Goal: Information Seeking & Learning: Find specific fact

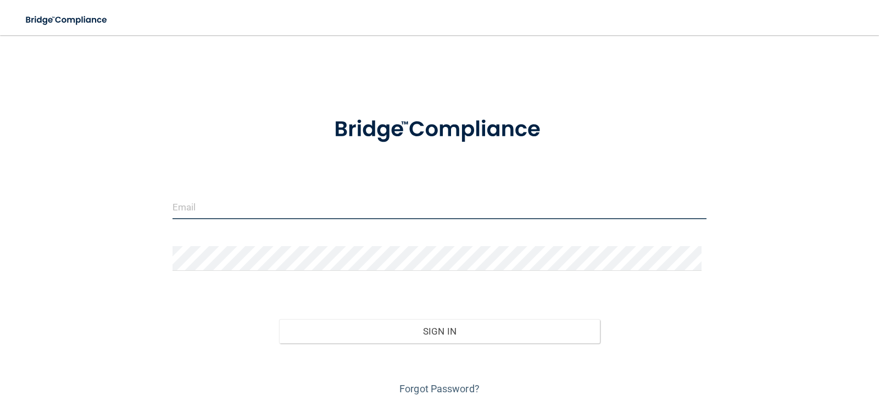
click at [253, 205] on input "email" at bounding box center [440, 206] width 535 height 25
type input "[EMAIL_ADDRESS][DOMAIN_NAME]"
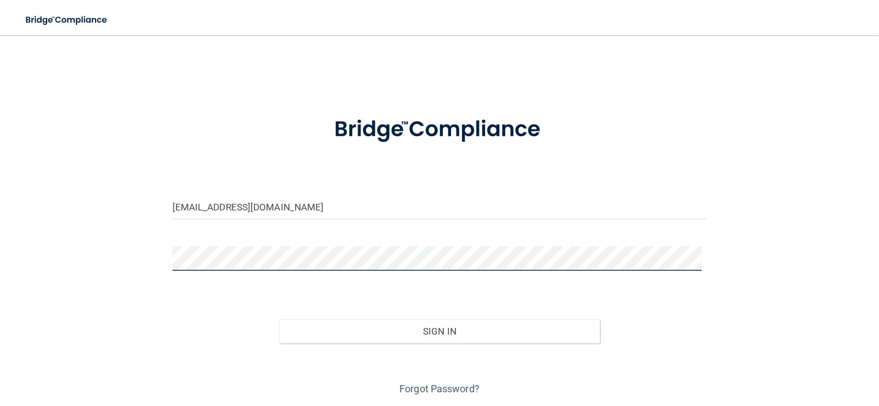
click at [279, 319] on button "Sign In" at bounding box center [439, 331] width 321 height 24
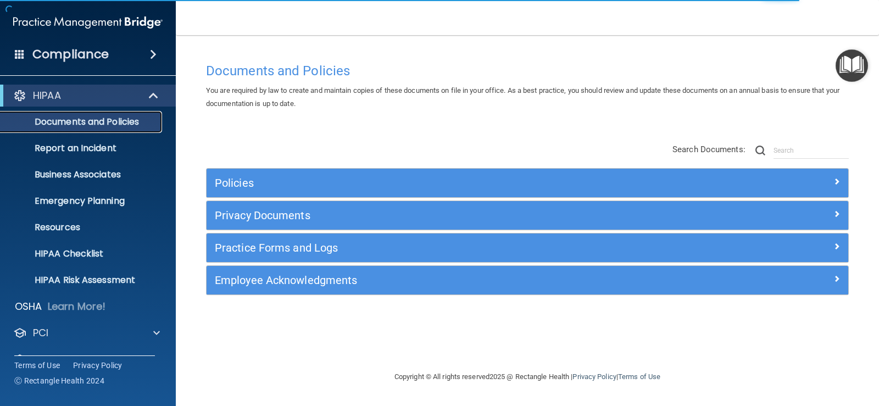
click at [112, 125] on p "Documents and Policies" at bounding box center [82, 121] width 150 height 11
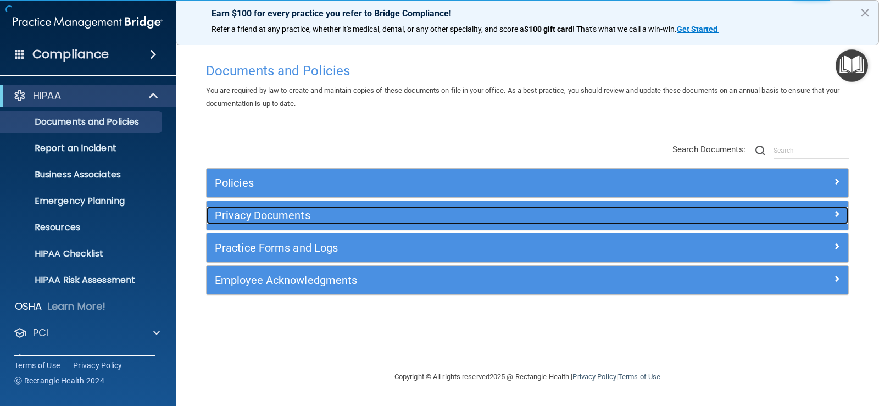
click at [270, 216] on h5 "Privacy Documents" at bounding box center [447, 215] width 465 height 12
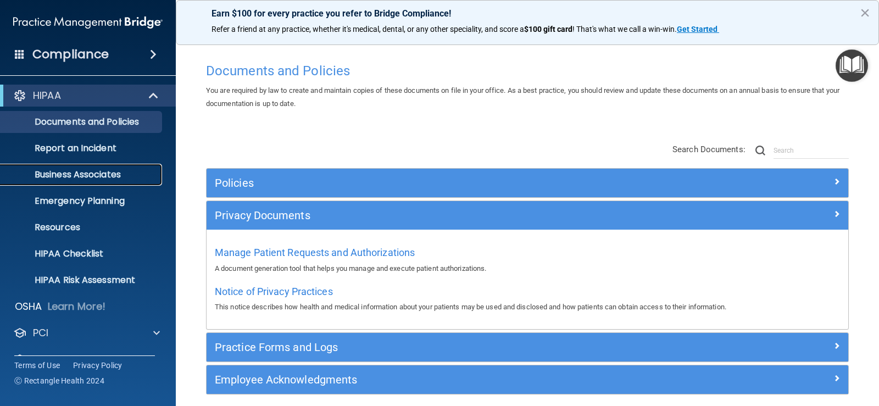
click at [62, 175] on p "Business Associates" at bounding box center [82, 174] width 150 height 11
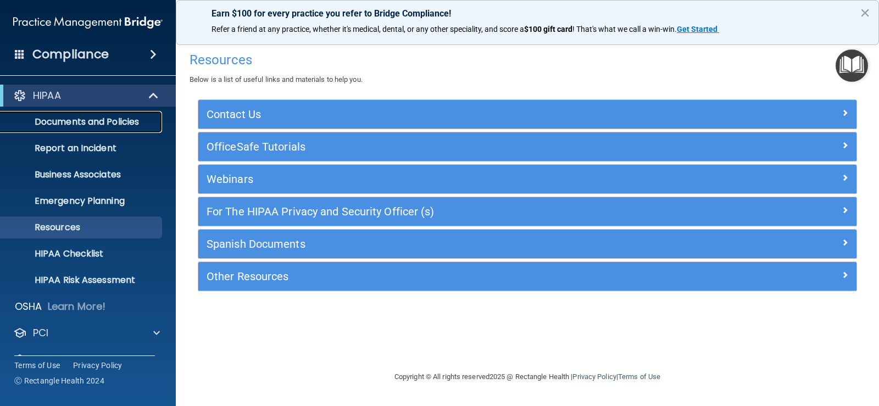
click at [119, 119] on p "Documents and Policies" at bounding box center [82, 121] width 150 height 11
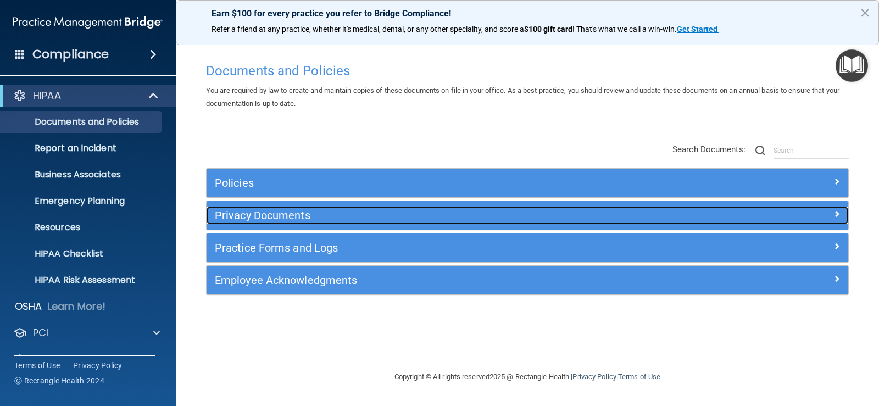
click at [287, 220] on h5 "Privacy Documents" at bounding box center [447, 215] width 465 height 12
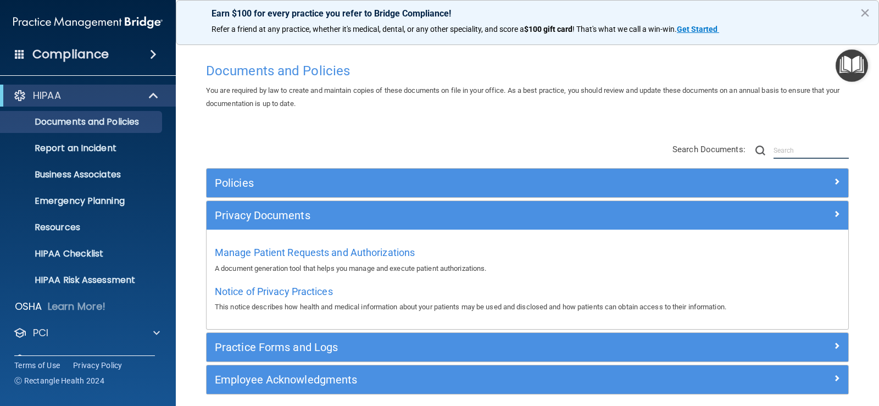
click at [774, 153] on input "text" at bounding box center [811, 150] width 75 height 16
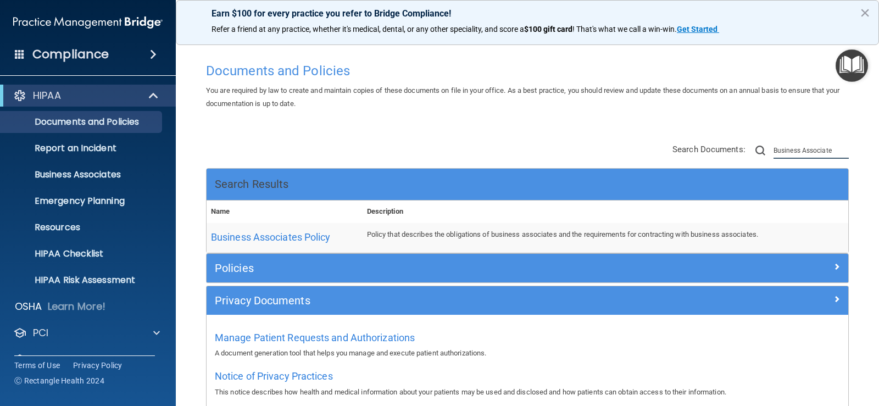
type input "Business Associate"
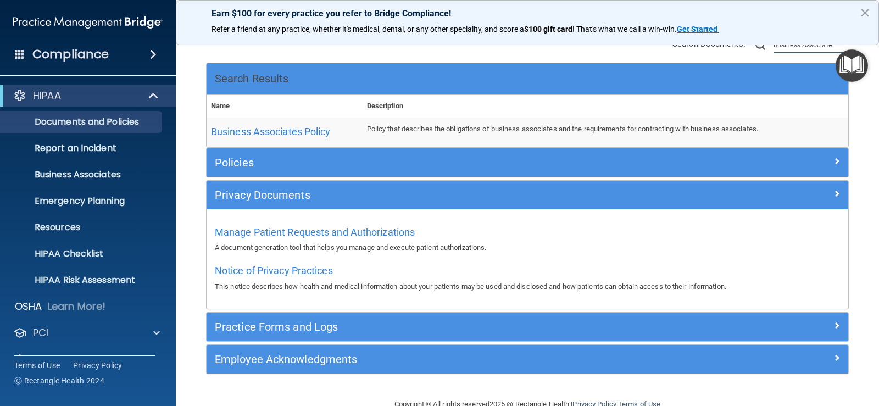
scroll to position [110, 0]
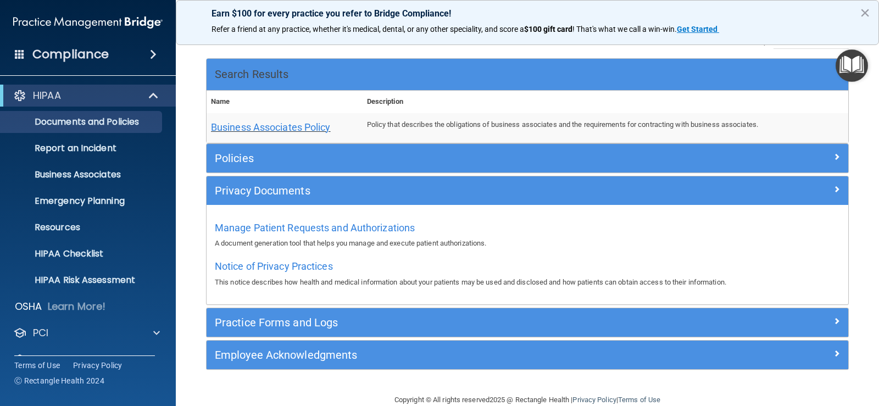
click at [286, 125] on span "Business Associates Policy" at bounding box center [271, 127] width 120 height 12
click at [864, 12] on button "×" at bounding box center [865, 13] width 10 height 18
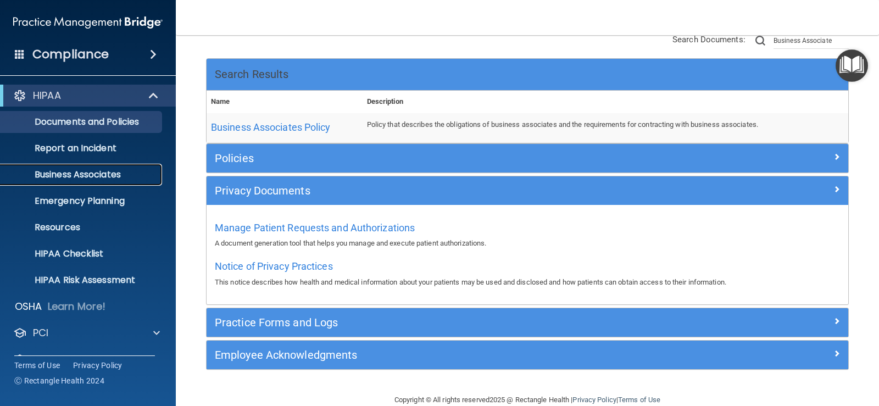
click at [113, 179] on p "Business Associates" at bounding box center [82, 174] width 150 height 11
